Goal: Find specific page/section: Find specific page/section

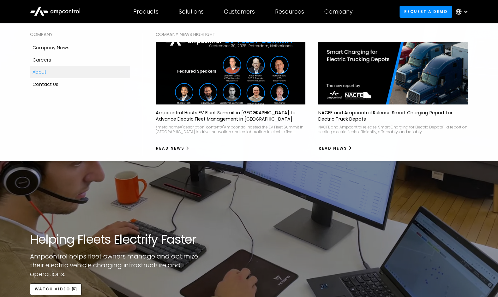
click at [341, 12] on div "Company" at bounding box center [338, 11] width 28 height 7
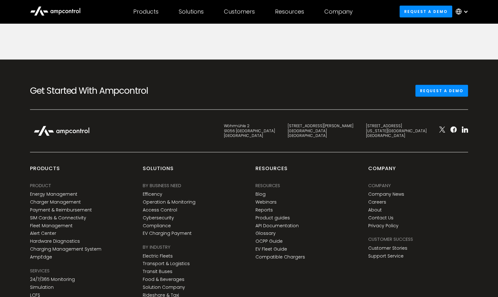
scroll to position [2353, 0]
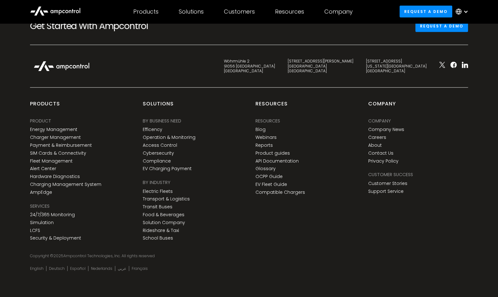
click at [376, 139] on div "Company Company Company News Careers About Contact Us Privacy Policy" at bounding box center [386, 142] width 36 height 49
click at [376, 137] on link "Careers" at bounding box center [377, 137] width 18 height 5
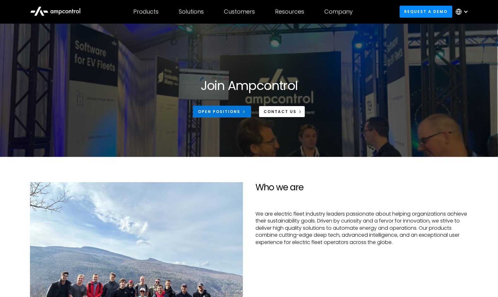
click at [236, 107] on link "Open Positions" at bounding box center [222, 112] width 58 height 12
